Goal: Check status: Check status

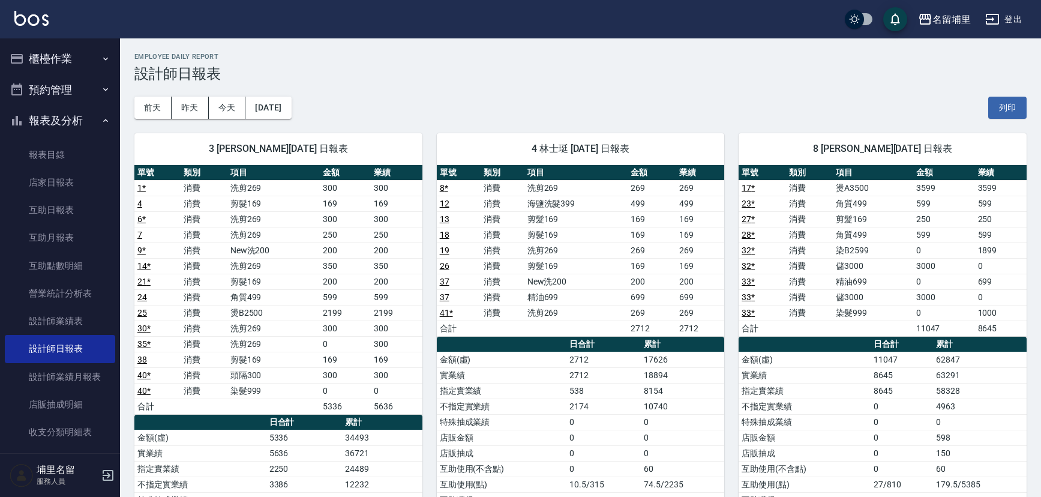
scroll to position [54, 0]
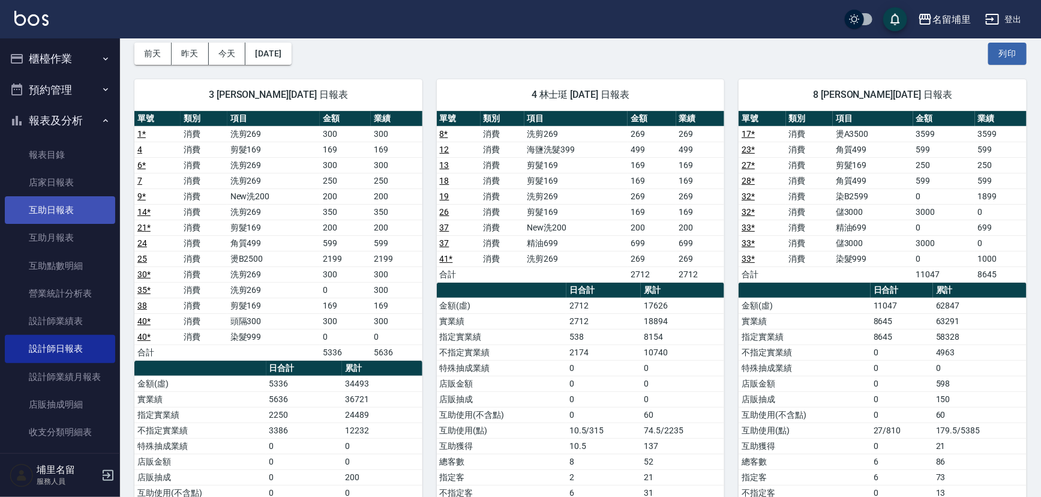
click at [68, 216] on link "互助日報表" at bounding box center [60, 210] width 110 height 28
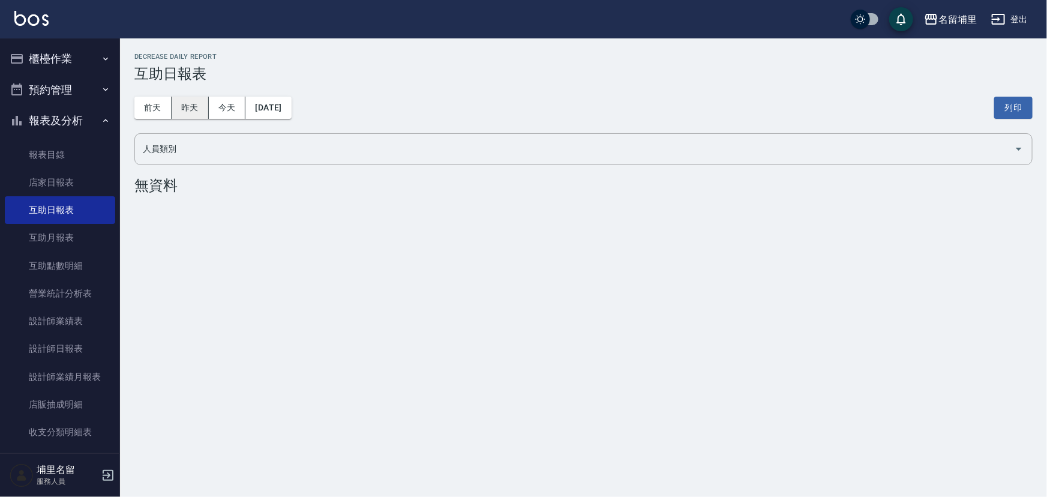
click at [202, 105] on button "昨天" at bounding box center [190, 108] width 37 height 22
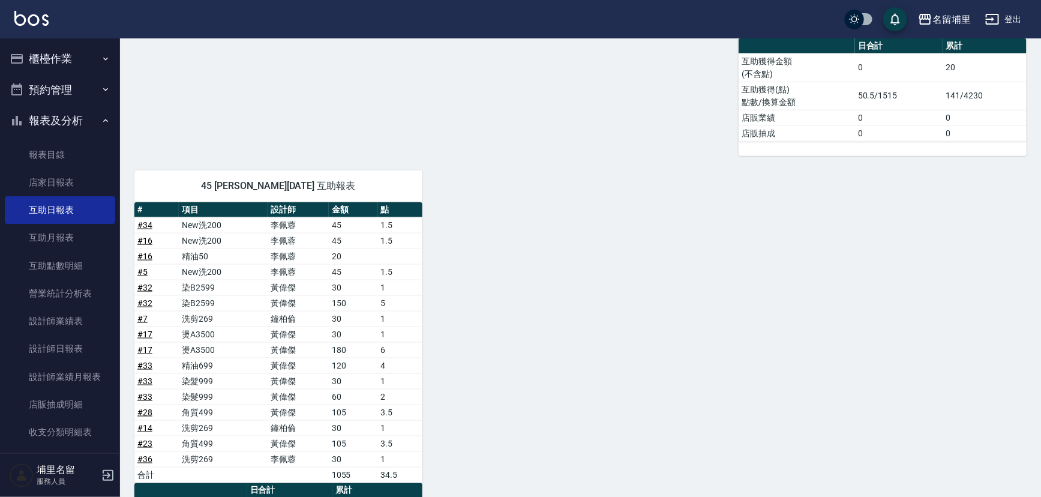
scroll to position [767, 0]
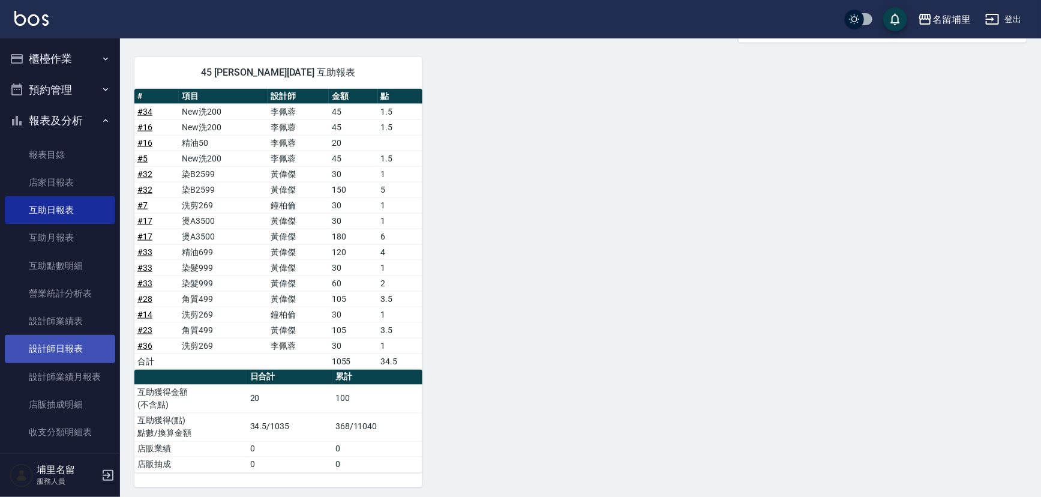
click at [96, 346] on link "設計師日報表" at bounding box center [60, 349] width 110 height 28
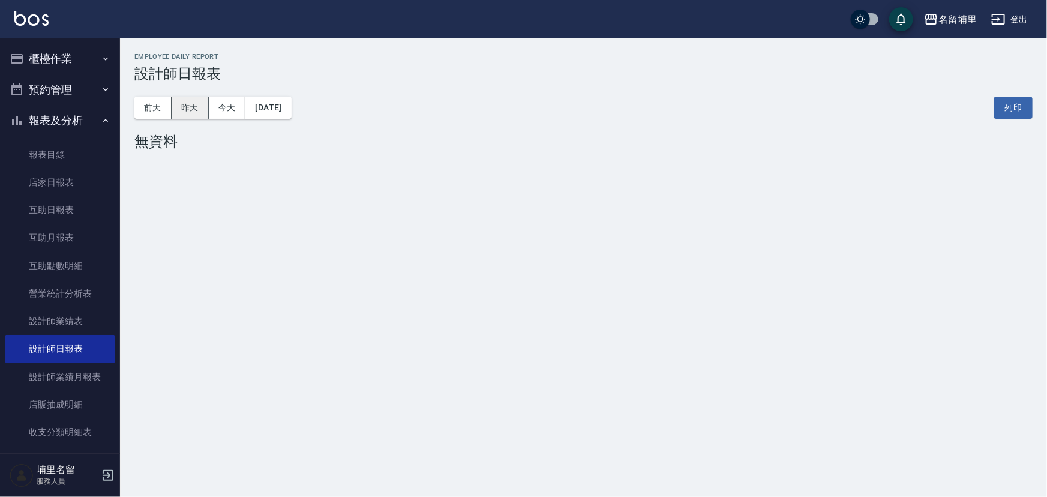
click at [197, 114] on button "昨天" at bounding box center [190, 108] width 37 height 22
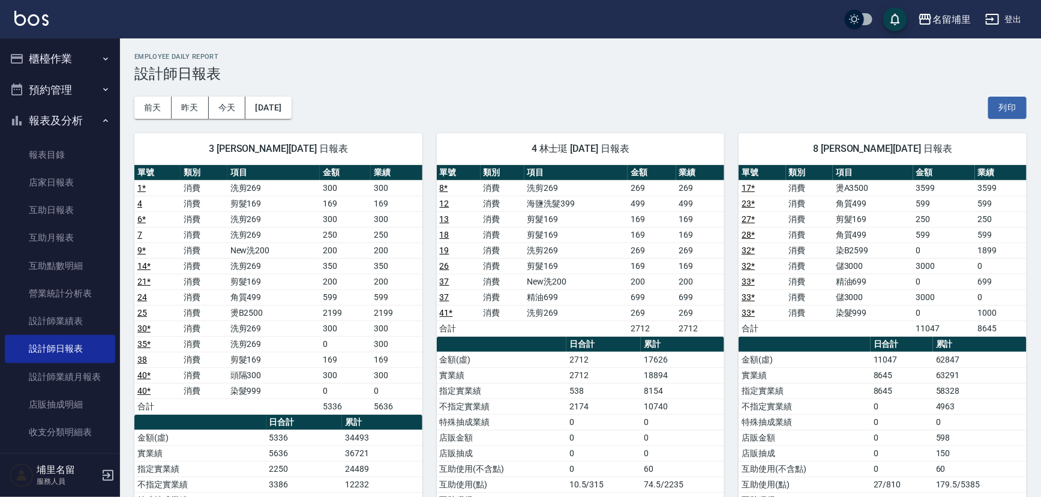
click at [220, 119] on div "3 [PERSON_NAME][DATE] 日報表 單號 類別 項目 金額 業績 1 * 消費 洗剪269 300 300 4 消費 剪髮169 169 16…" at bounding box center [271, 406] width 302 height 575
click at [216, 109] on button "今天" at bounding box center [227, 108] width 37 height 22
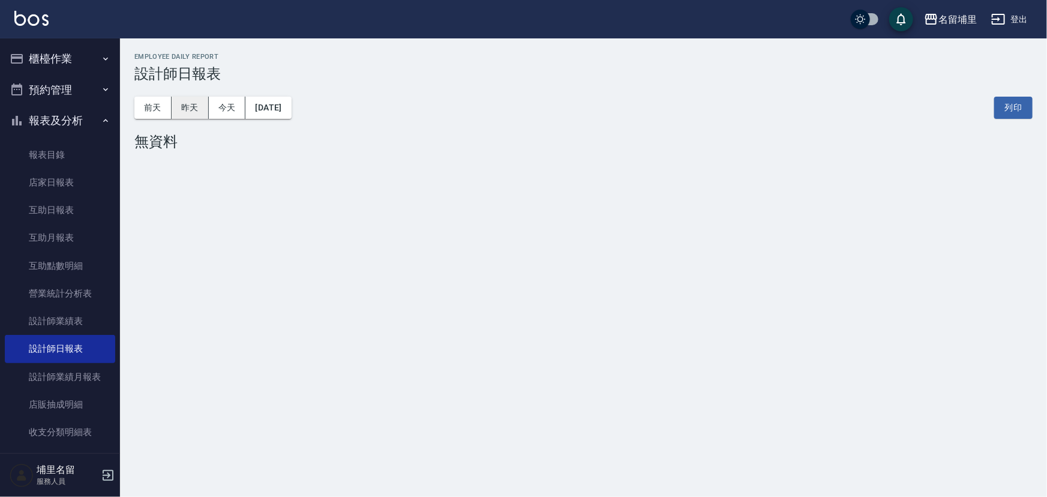
drag, startPoint x: 204, startPoint y: 109, endPoint x: 184, endPoint y: 111, distance: 19.9
click at [202, 109] on button "昨天" at bounding box center [190, 108] width 37 height 22
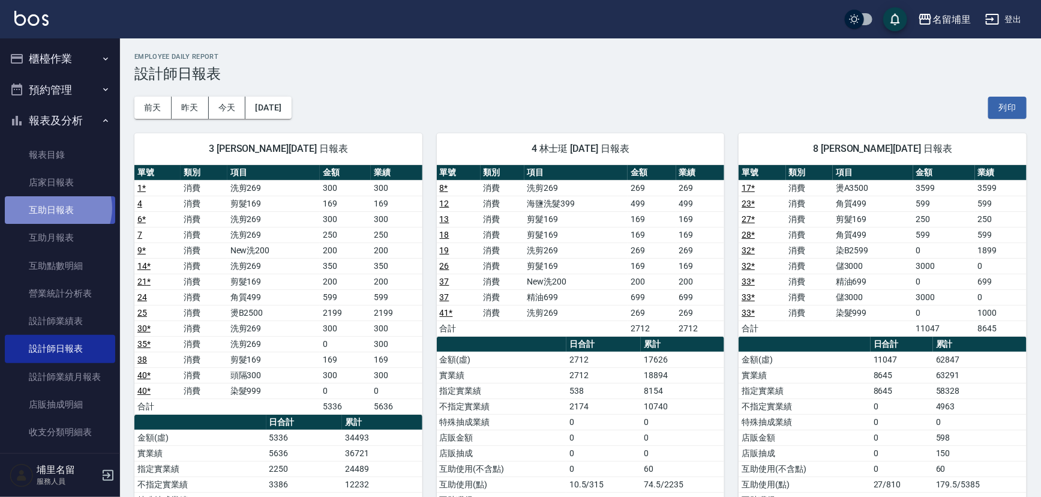
click at [56, 208] on link "互助日報表" at bounding box center [60, 210] width 110 height 28
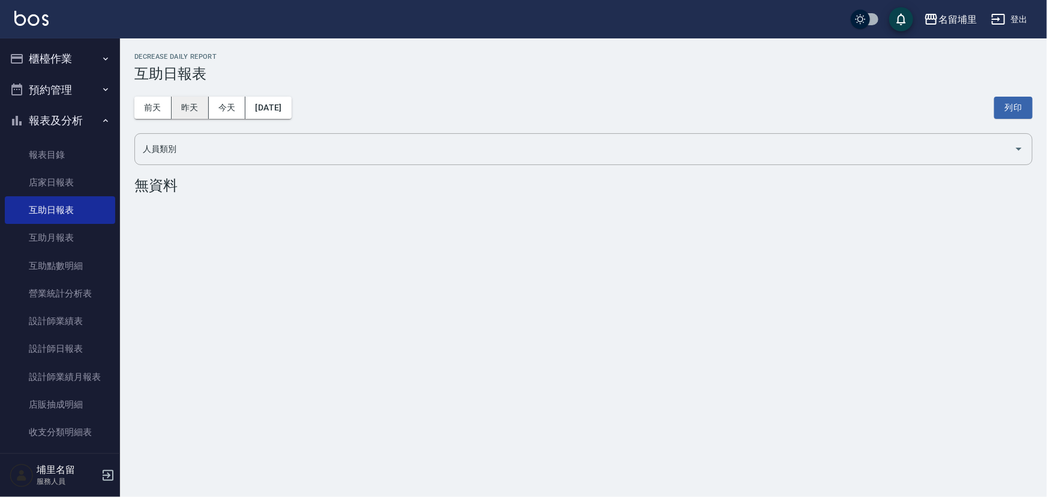
click at [182, 104] on button "昨天" at bounding box center [190, 108] width 37 height 22
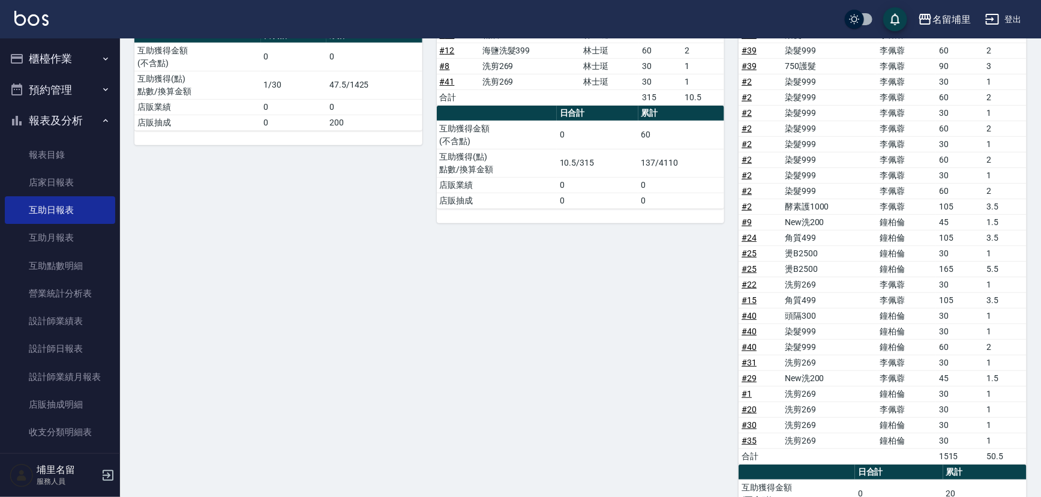
scroll to position [167, 0]
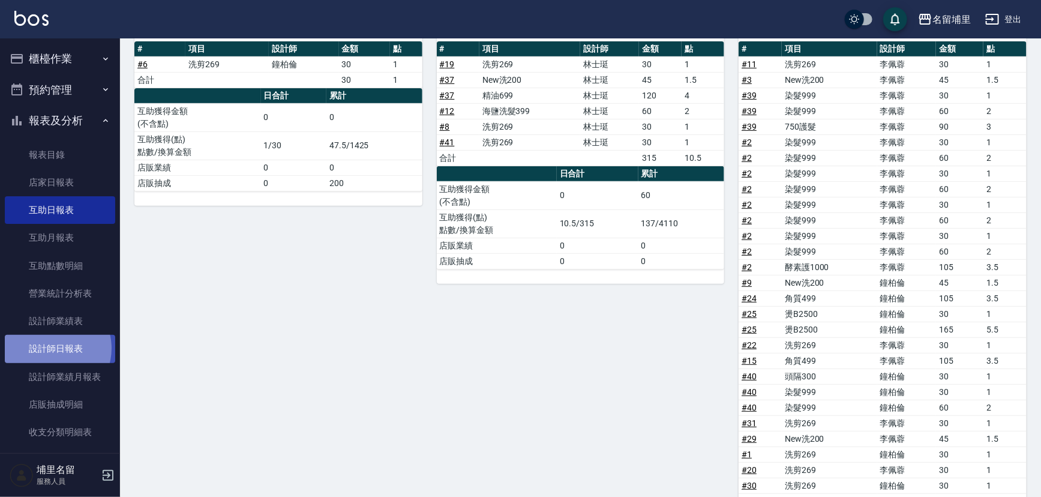
click at [55, 347] on link "設計師日報表" at bounding box center [60, 349] width 110 height 28
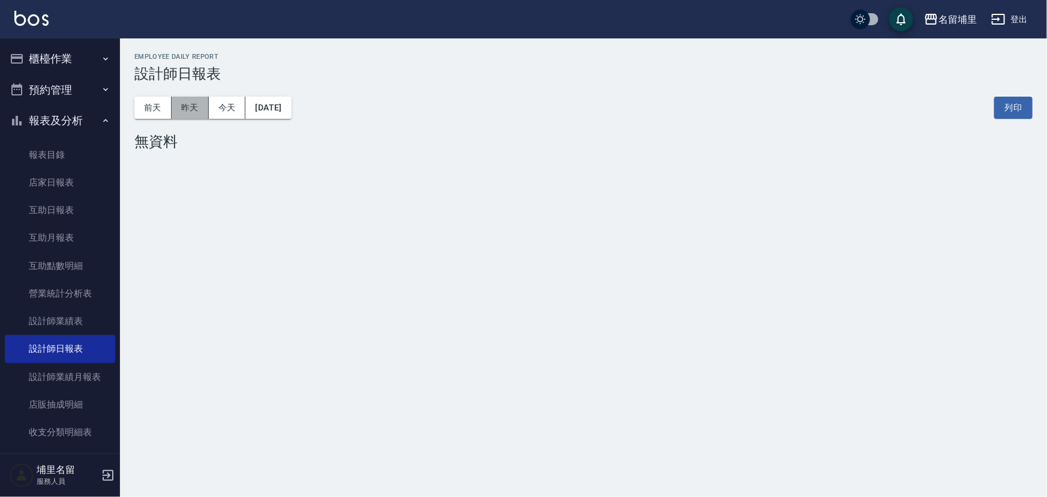
click at [200, 103] on button "昨天" at bounding box center [190, 108] width 37 height 22
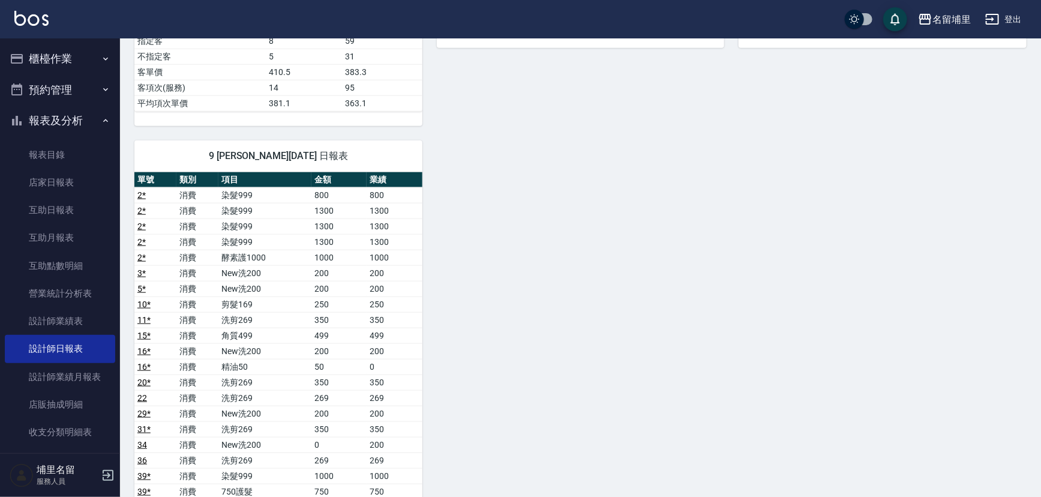
scroll to position [763, 0]
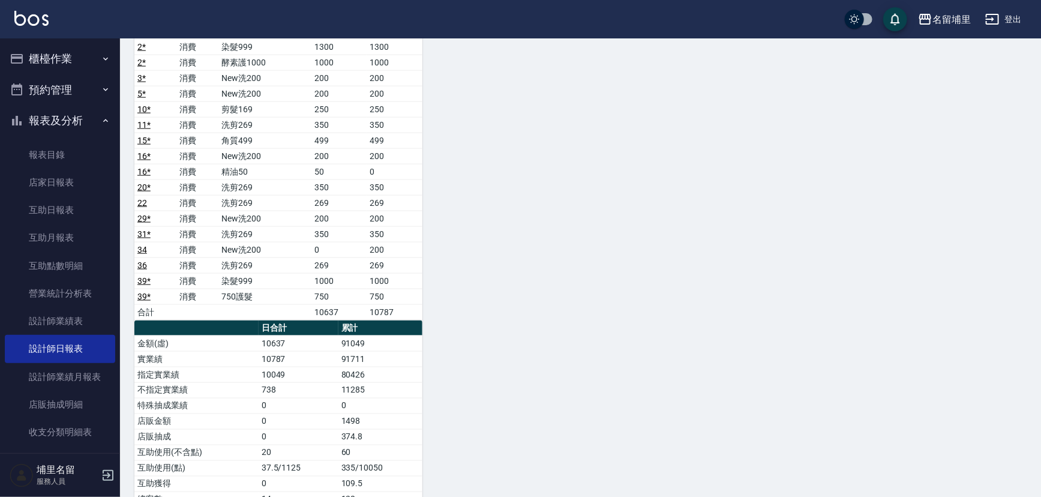
drag, startPoint x: 517, startPoint y: 319, endPoint x: 507, endPoint y: 323, distance: 10.3
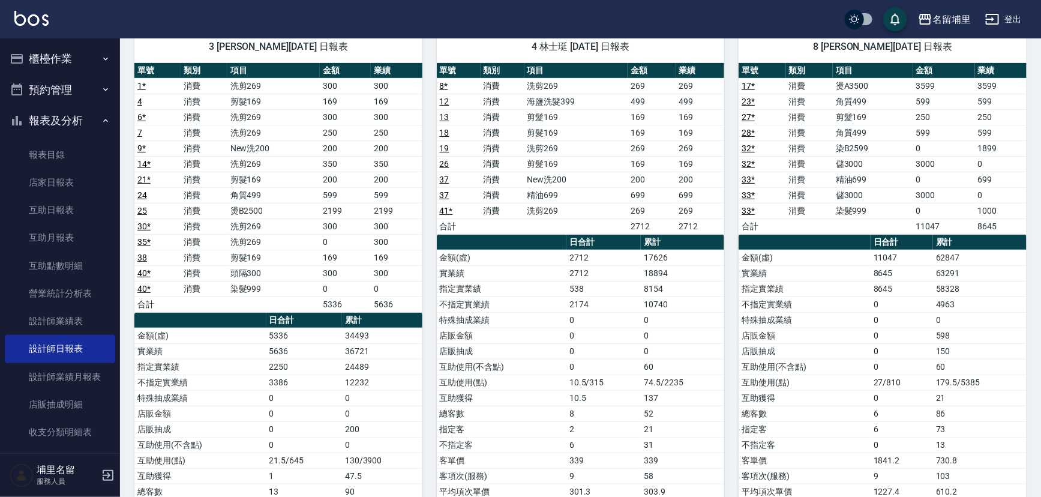
scroll to position [0, 0]
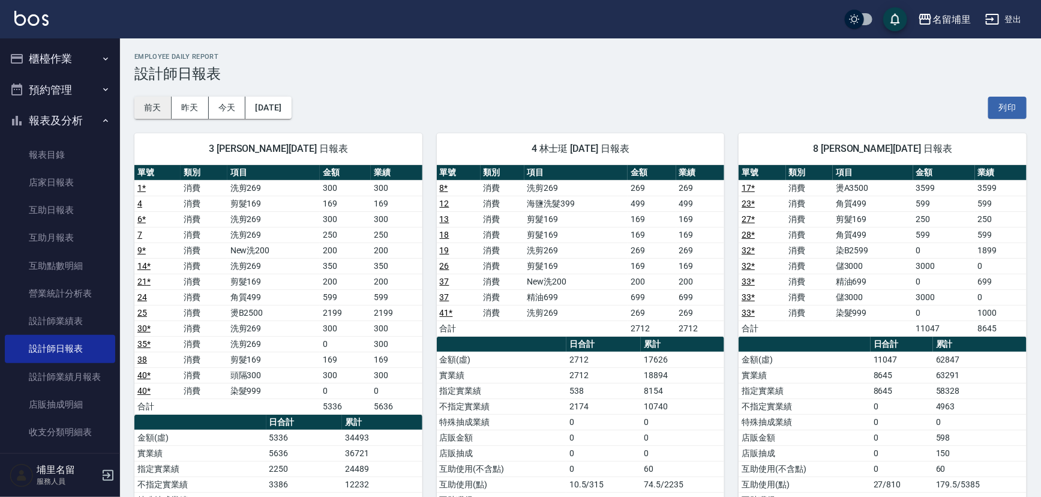
click at [163, 107] on button "前天" at bounding box center [152, 108] width 37 height 22
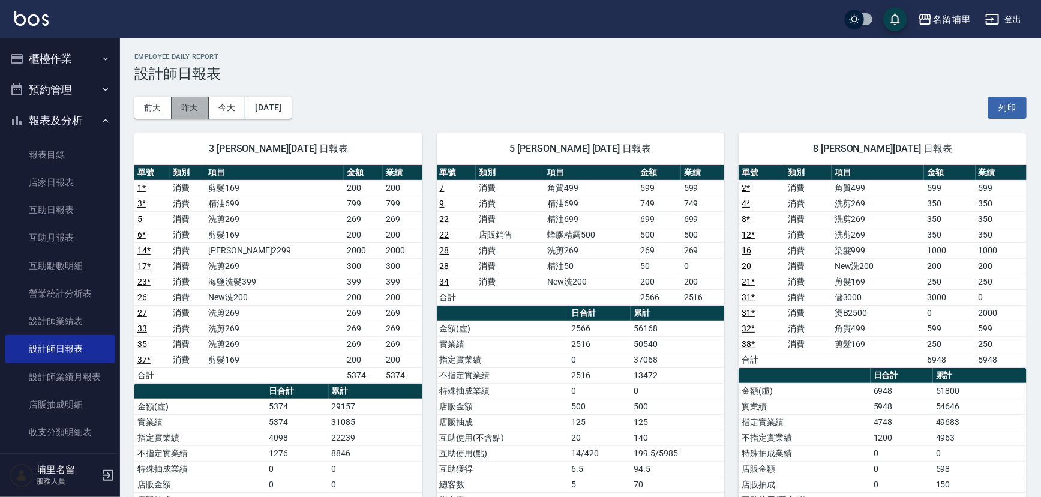
click at [193, 100] on button "昨天" at bounding box center [190, 108] width 37 height 22
